Goal: Information Seeking & Learning: Learn about a topic

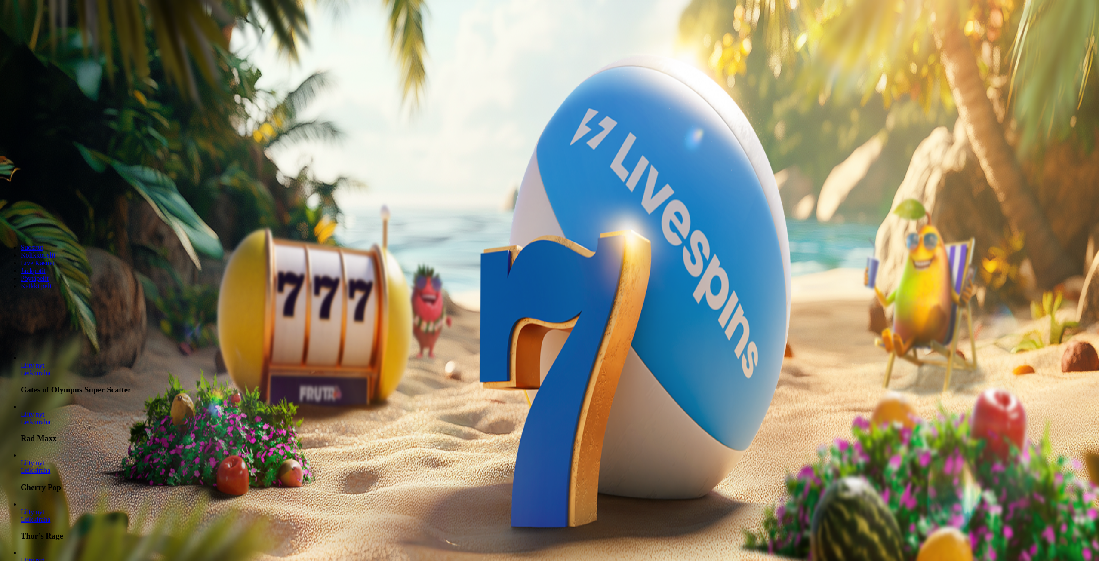
click at [49, 65] on span "Tarjoukset" at bounding box center [35, 61] width 29 height 7
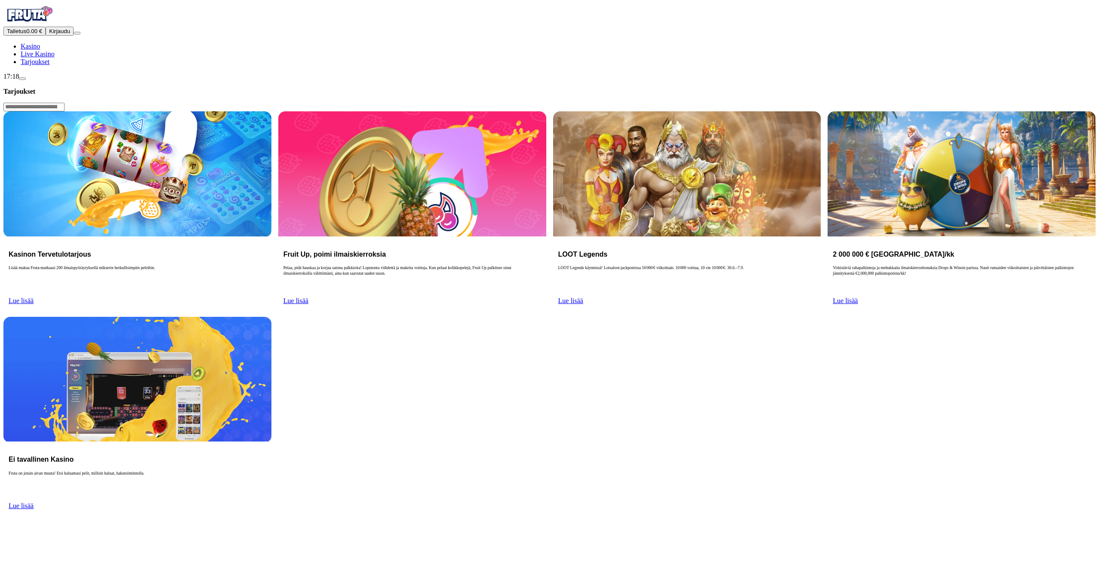
click at [62, 36] on button "Kirjaudu" at bounding box center [60, 31] width 28 height 9
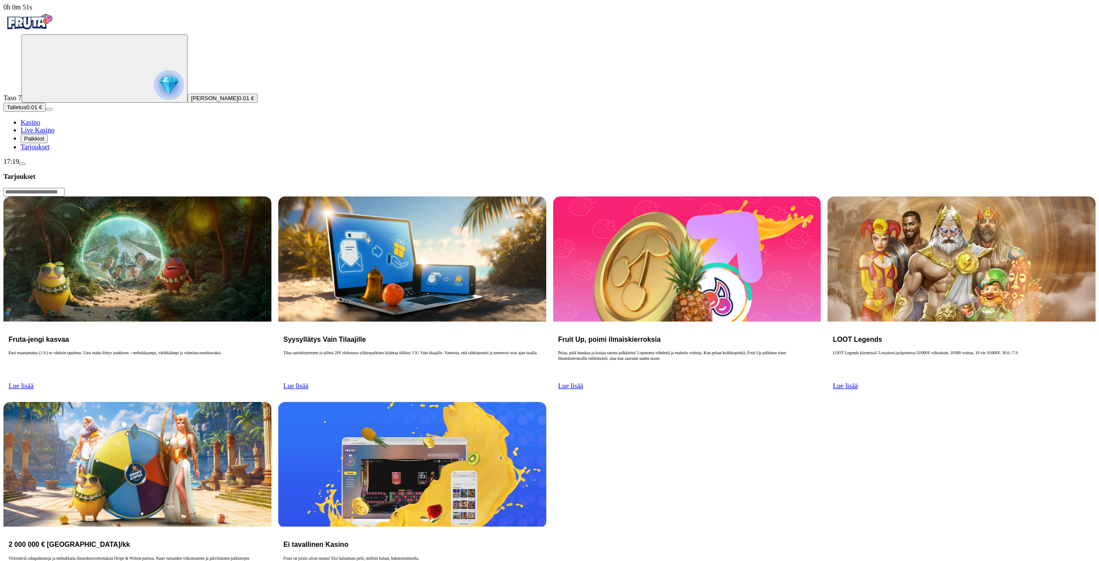
click at [308, 383] on link "Lue lisää" at bounding box center [296, 386] width 25 height 7
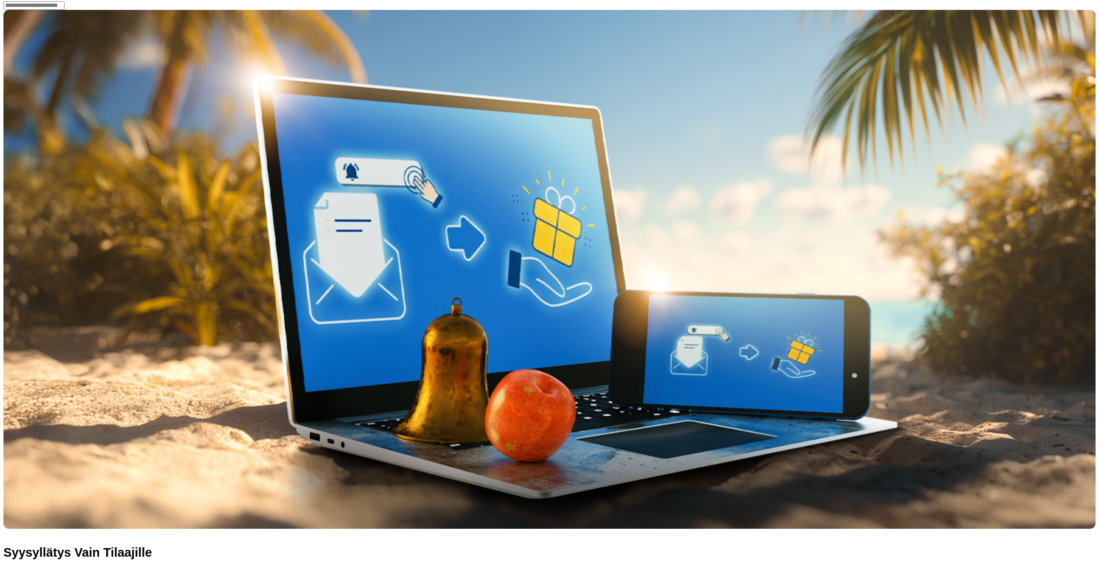
scroll to position [215, 0]
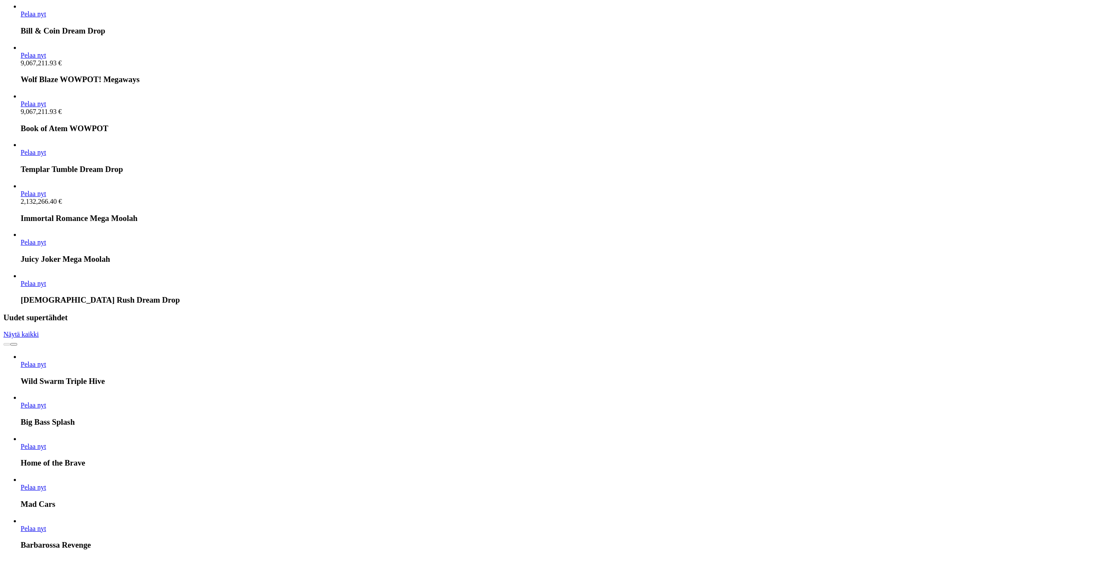
scroll to position [3362, 0]
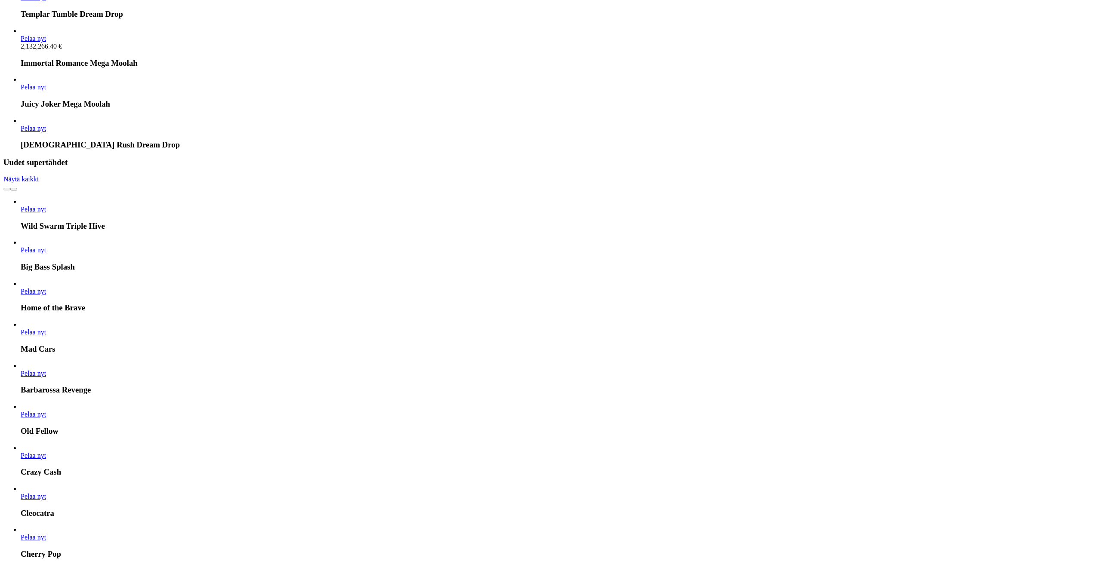
scroll to position [3190, 0]
